Goal: Navigation & Orientation: Find specific page/section

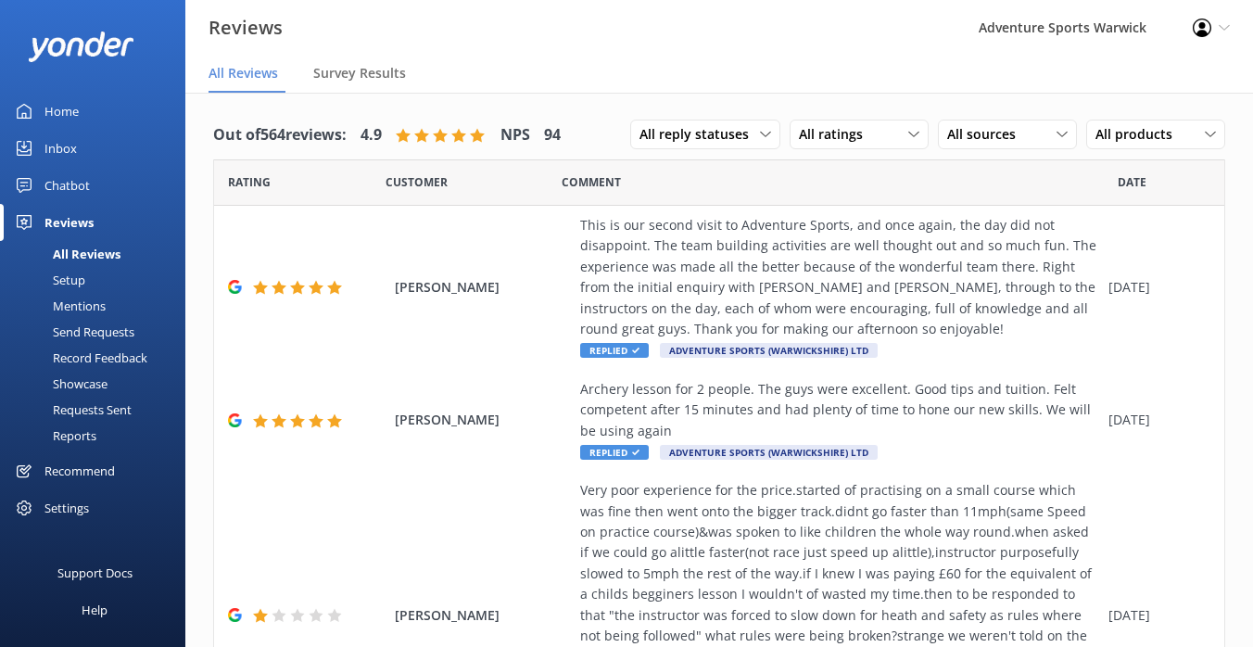
click at [73, 110] on div "Home" at bounding box center [61, 111] width 34 height 37
